Goal: Task Accomplishment & Management: Use online tool/utility

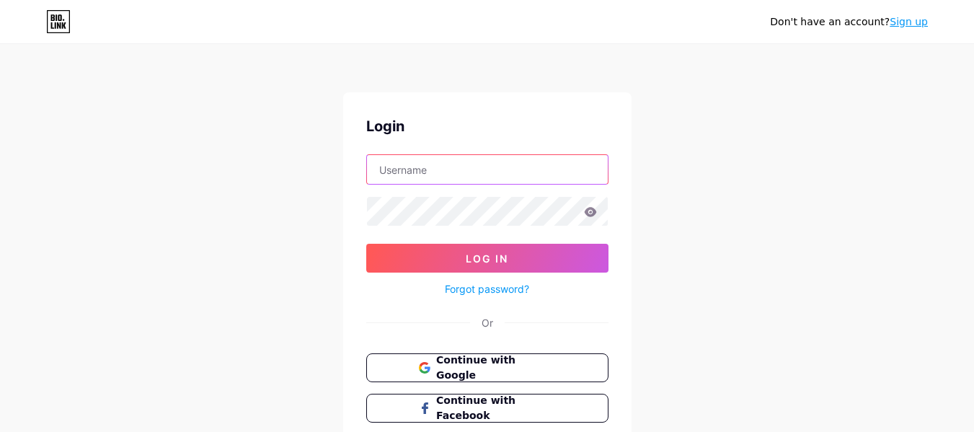
click at [457, 180] on input "text" at bounding box center [487, 169] width 241 height 29
paste input "jupiterpergola"
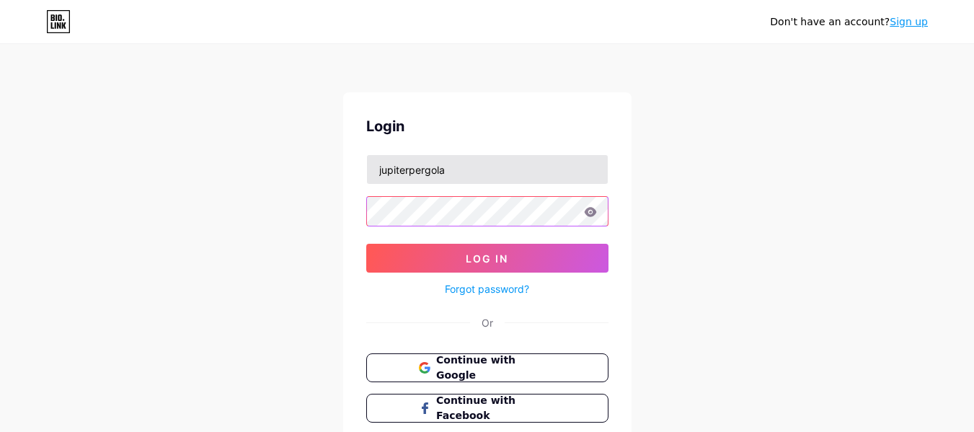
click at [366, 244] on button "Log In" at bounding box center [487, 258] width 242 height 29
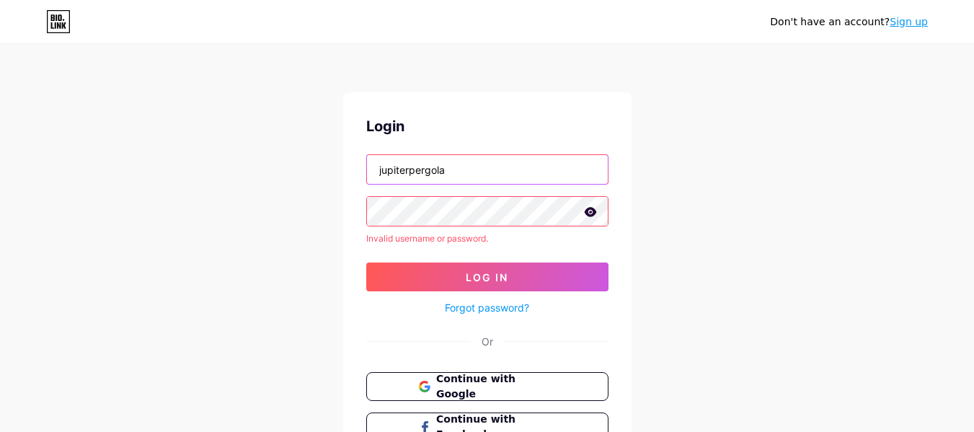
click at [436, 175] on input "jupiterpergola" at bounding box center [487, 169] width 241 height 29
paste input "usa"
type input "jupiterpergolausa"
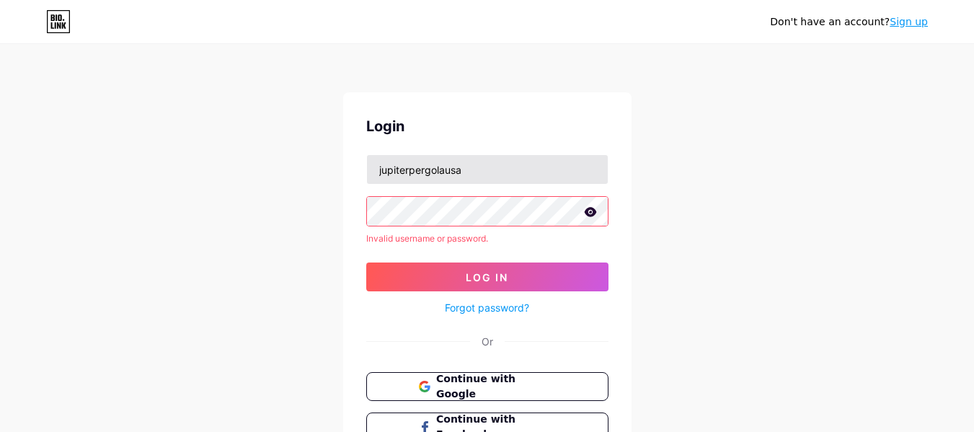
click at [366, 263] on button "Log In" at bounding box center [487, 277] width 242 height 29
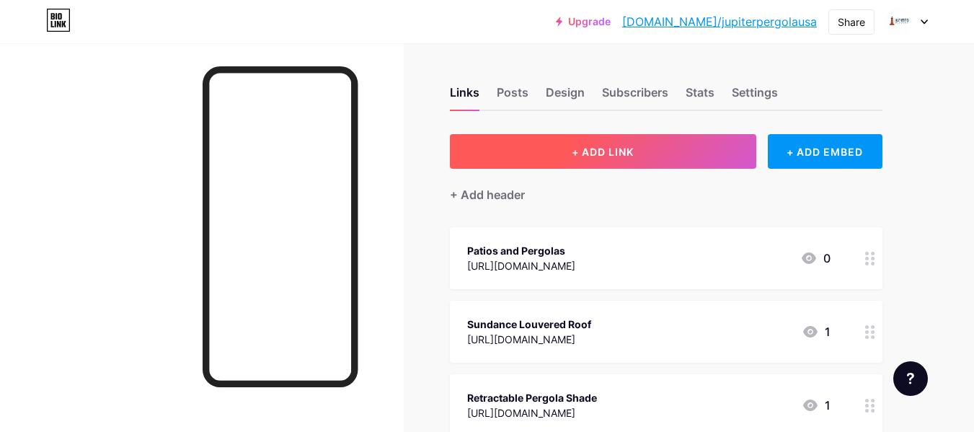
click at [572, 154] on span "+ ADD LINK" at bounding box center [603, 152] width 62 height 12
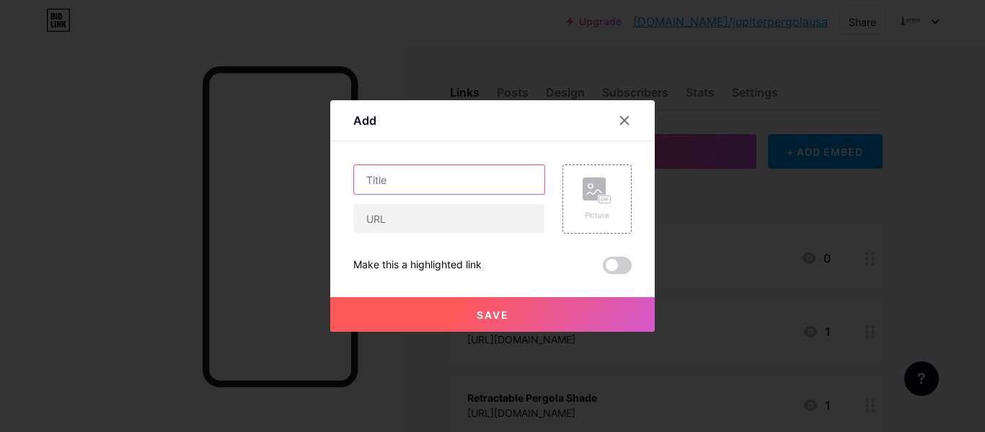
paste input "Custom Louvered Pergola"
click at [427, 193] on input "text" at bounding box center [449, 179] width 190 height 29
type input "Custom Louvered Pergola"
click at [424, 237] on div "Custom Louvered Pergola Picture Make this a highlighted link Save" at bounding box center [492, 219] width 278 height 110
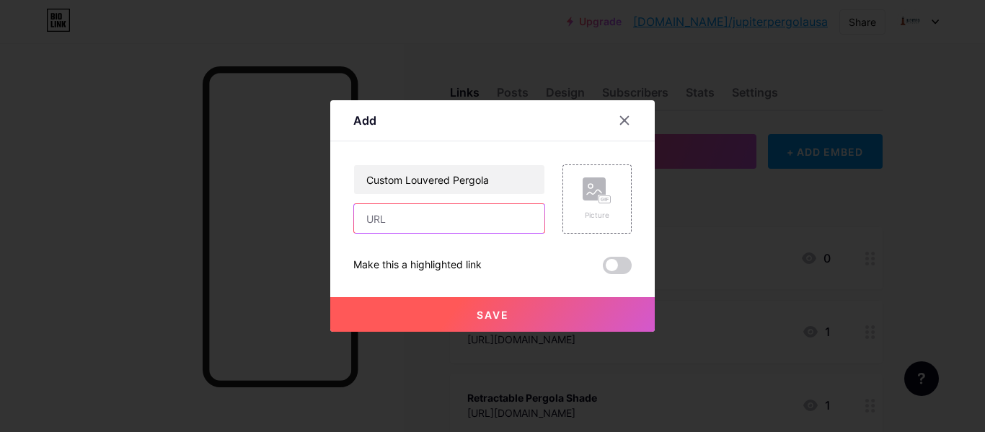
click at [416, 225] on input "text" at bounding box center [449, 218] width 190 height 29
paste input "[URL][DOMAIN_NAME]"
type input "[URL][DOMAIN_NAME]"
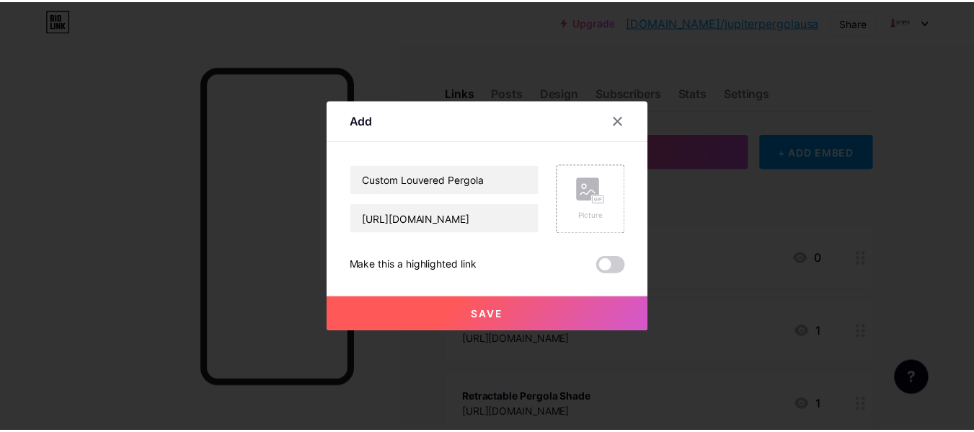
scroll to position [0, 0]
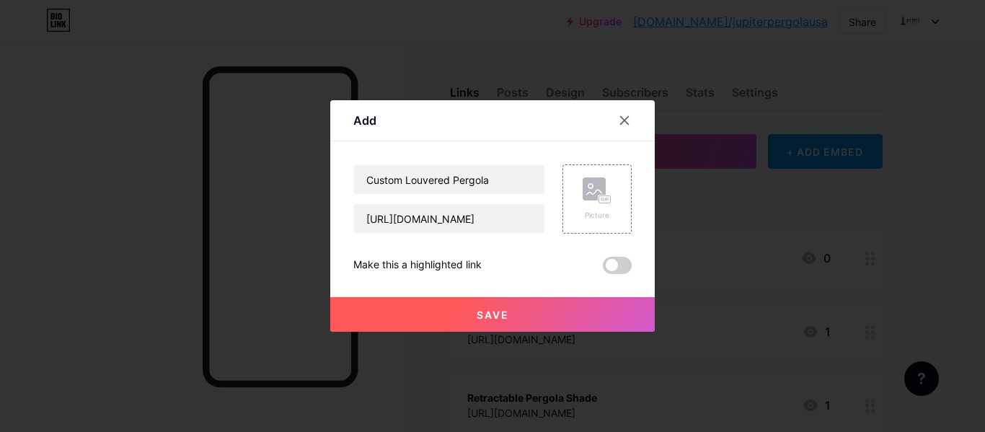
click at [497, 315] on span "Save" at bounding box center [493, 315] width 32 height 12
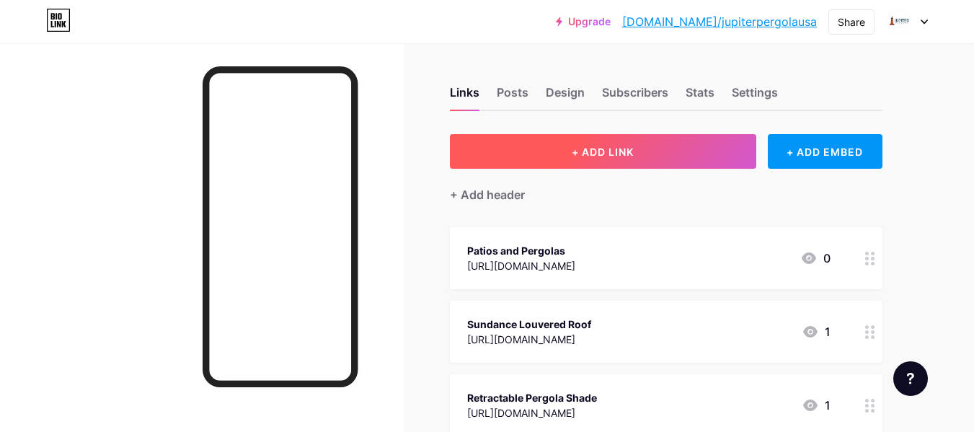
click at [583, 157] on span "+ ADD LINK" at bounding box center [603, 152] width 62 height 12
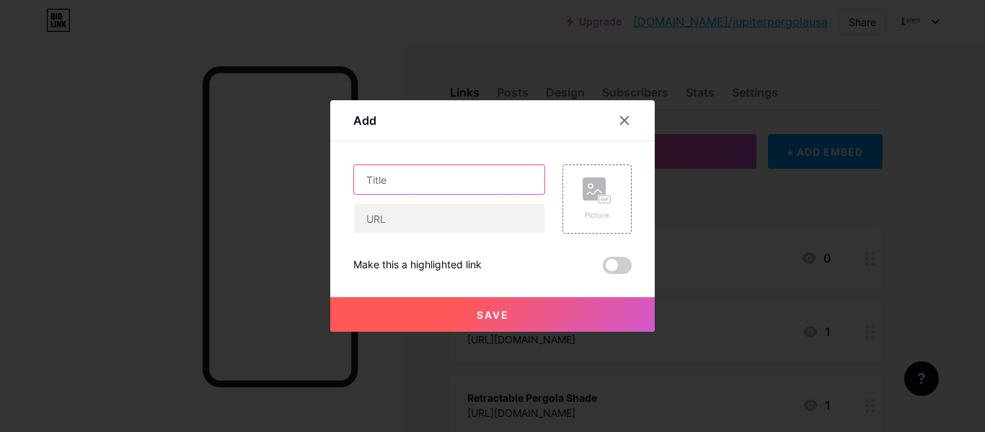
click at [419, 176] on input "text" at bounding box center [449, 179] width 190 height 29
click at [632, 128] on div at bounding box center [625, 120] width 26 height 26
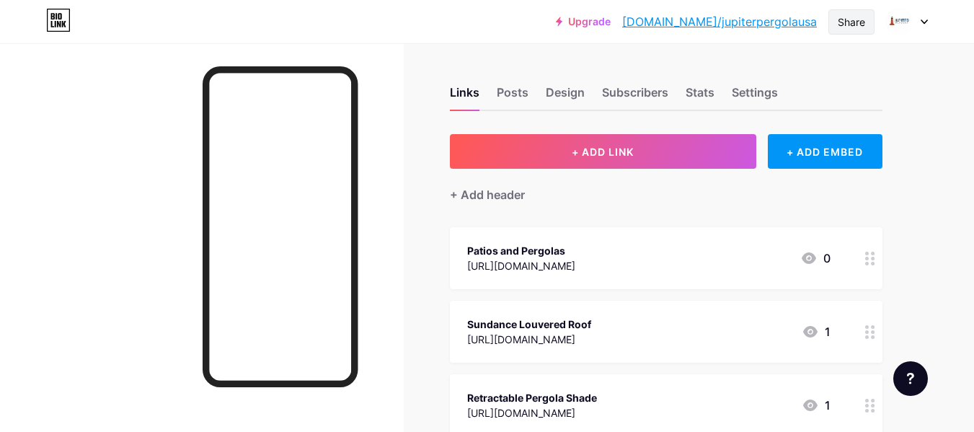
click at [851, 17] on div "Share" at bounding box center [851, 21] width 27 height 15
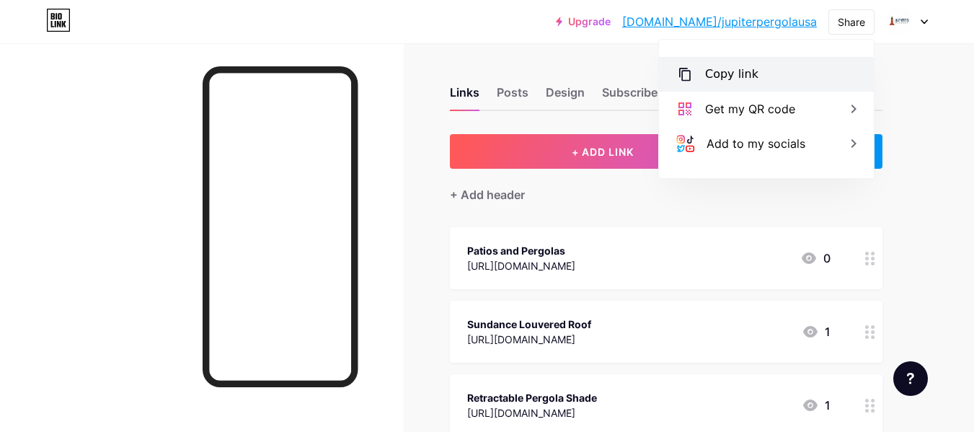
click at [758, 74] on div "Copy link" at bounding box center [766, 74] width 215 height 35
